Goal: Information Seeking & Learning: Learn about a topic

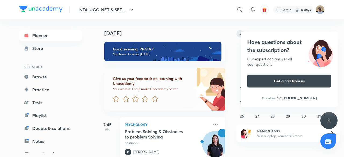
click at [241, 34] on div "NTA-UGC-NET & SET ... ​ 0 min 0 days Planner Store SELF STUDY Browse Practice T…" at bounding box center [172, 78] width 344 height 157
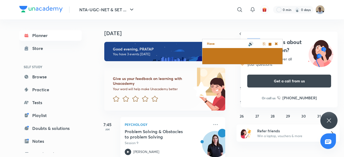
click at [241, 34] on div "Have questions about the subscription? Our expert can answer all your questions…" at bounding box center [288, 70] width 97 height 76
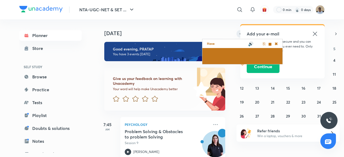
click at [241, 34] on div "NTA-UGC-NET & SET ... ​ Add your e-mail Help keep your account secure and you c…" at bounding box center [172, 78] width 344 height 157
click at [316, 34] on icon at bounding box center [314, 34] width 6 height 6
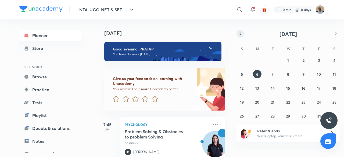
click at [241, 32] on icon "button" at bounding box center [240, 33] width 4 height 5
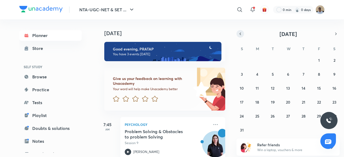
click at [241, 32] on icon "button" at bounding box center [240, 33] width 4 height 5
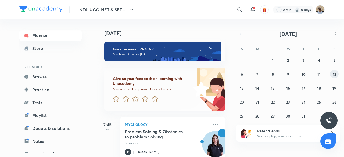
click at [332, 74] on abbr "12" at bounding box center [333, 74] width 3 height 5
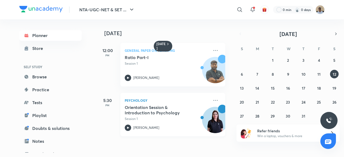
click at [143, 114] on h5 "Orientation Session & Introduction to Psychology" at bounding box center [158, 110] width 67 height 11
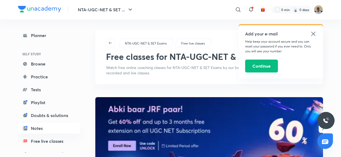
click at [255, 65] on button "Continue" at bounding box center [261, 66] width 33 height 13
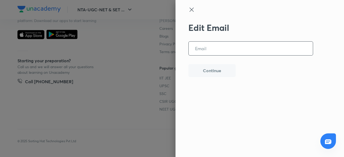
type input "G"
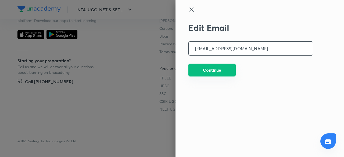
type input "[EMAIL_ADDRESS][DOMAIN_NAME]"
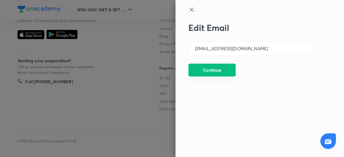
click at [205, 67] on button "Continue" at bounding box center [211, 70] width 47 height 13
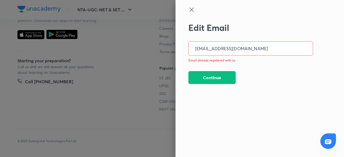
click at [193, 8] on icon at bounding box center [191, 9] width 6 height 6
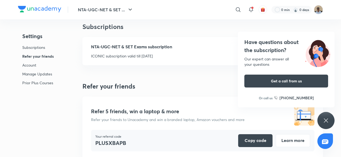
scroll to position [0, 0]
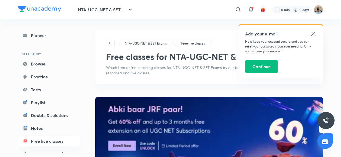
click at [311, 34] on icon at bounding box center [313, 34] width 6 height 6
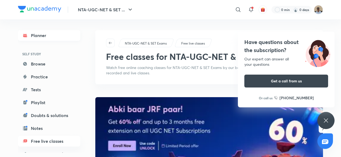
click at [37, 37] on link "Planner" at bounding box center [49, 35] width 62 height 11
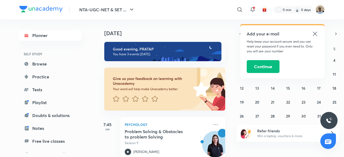
click at [315, 35] on icon at bounding box center [314, 34] width 6 height 6
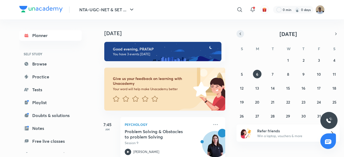
click at [239, 31] on icon "button" at bounding box center [240, 33] width 4 height 5
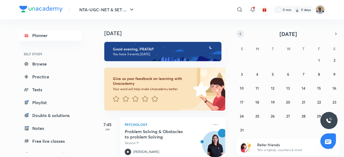
click at [239, 31] on icon "button" at bounding box center [240, 33] width 4 height 5
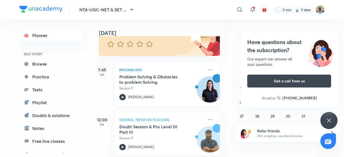
scroll to position [55, 5]
click at [43, 32] on link "Planner" at bounding box center [50, 35] width 62 height 11
click at [328, 122] on icon at bounding box center [328, 120] width 6 height 6
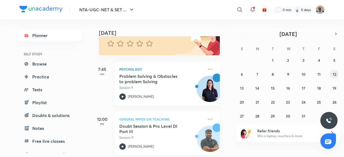
click at [333, 75] on abbr "12" at bounding box center [333, 74] width 3 height 5
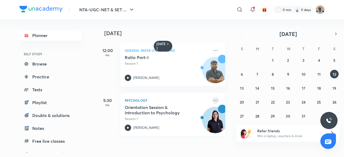
click at [214, 99] on icon at bounding box center [215, 100] width 6 height 6
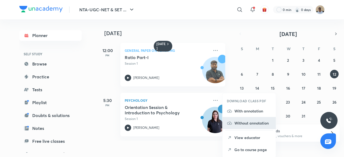
click at [247, 123] on p "Without annotation" at bounding box center [252, 123] width 37 height 6
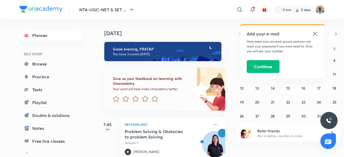
click at [316, 34] on icon at bounding box center [314, 34] width 6 height 6
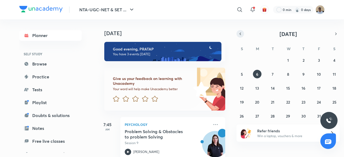
click at [240, 36] on icon "button" at bounding box center [240, 33] width 4 height 5
click at [243, 89] on button "13" at bounding box center [241, 88] width 9 height 9
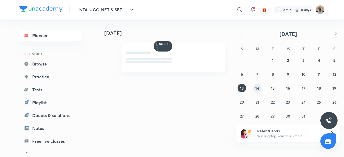
click at [259, 88] on button "14" at bounding box center [257, 88] width 9 height 9
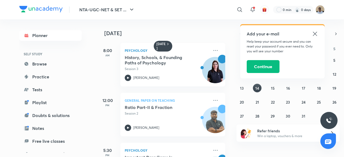
click at [316, 32] on icon at bounding box center [314, 34] width 4 height 4
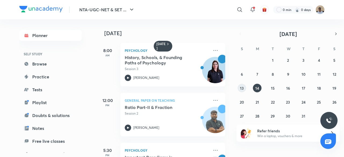
click at [240, 89] on abbr "13" at bounding box center [242, 88] width 4 height 5
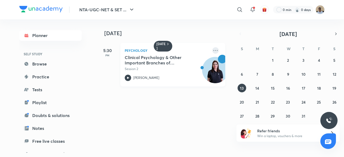
click at [212, 51] on icon at bounding box center [215, 50] width 6 height 6
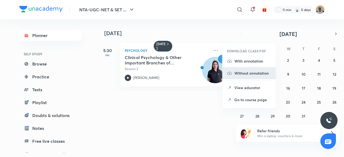
click at [238, 71] on p "Without annotation" at bounding box center [252, 73] width 37 height 6
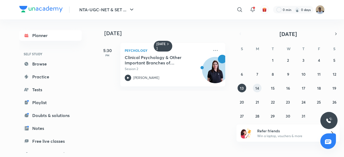
click at [255, 88] on button "14" at bounding box center [257, 88] width 9 height 9
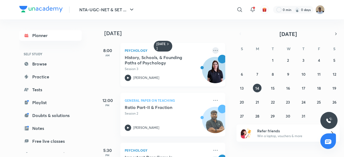
click at [212, 51] on icon at bounding box center [215, 50] width 6 height 6
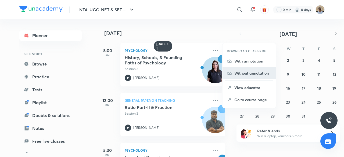
click at [243, 74] on p "Without annotation" at bounding box center [252, 73] width 37 height 6
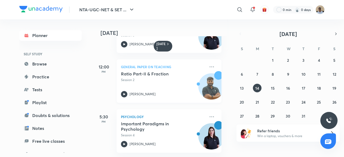
scroll to position [38, 2]
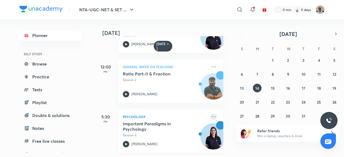
click at [210, 115] on icon at bounding box center [213, 117] width 6 height 6
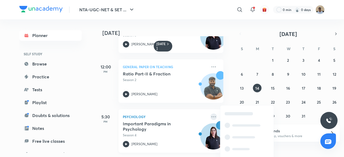
click at [210, 114] on icon at bounding box center [213, 117] width 6 height 6
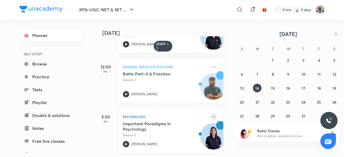
click at [210, 114] on icon at bounding box center [213, 117] width 6 height 6
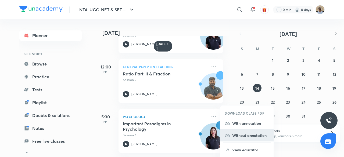
click at [246, 133] on p "Without annotation" at bounding box center [250, 136] width 37 height 6
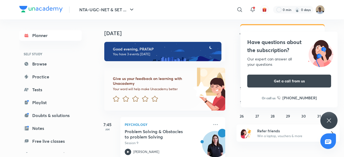
click at [332, 122] on div "Have questions about the subscription? Our expert can answer all your questions…" at bounding box center [328, 120] width 17 height 17
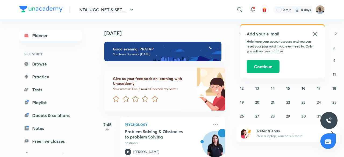
click at [313, 33] on icon at bounding box center [314, 34] width 6 height 6
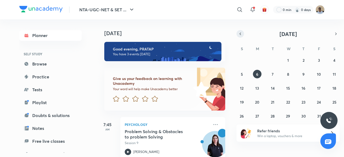
click at [240, 33] on icon "button" at bounding box center [240, 33] width 4 height 5
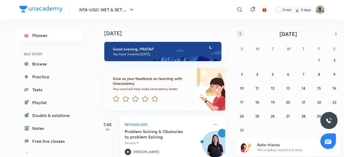
click at [240, 33] on icon "button" at bounding box center [240, 33] width 4 height 5
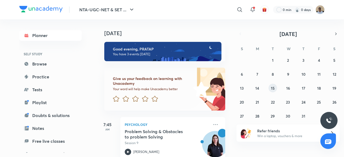
click at [268, 88] on button "15" at bounding box center [272, 88] width 9 height 9
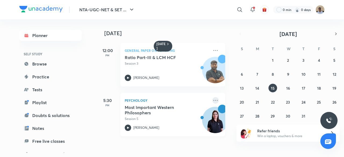
click at [212, 100] on icon at bounding box center [215, 100] width 6 height 6
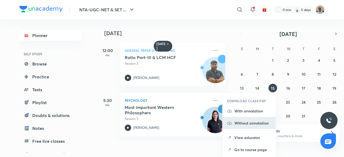
click at [245, 122] on p "Without annotation" at bounding box center [252, 123] width 37 height 6
